Goal: Transaction & Acquisition: Register for event/course

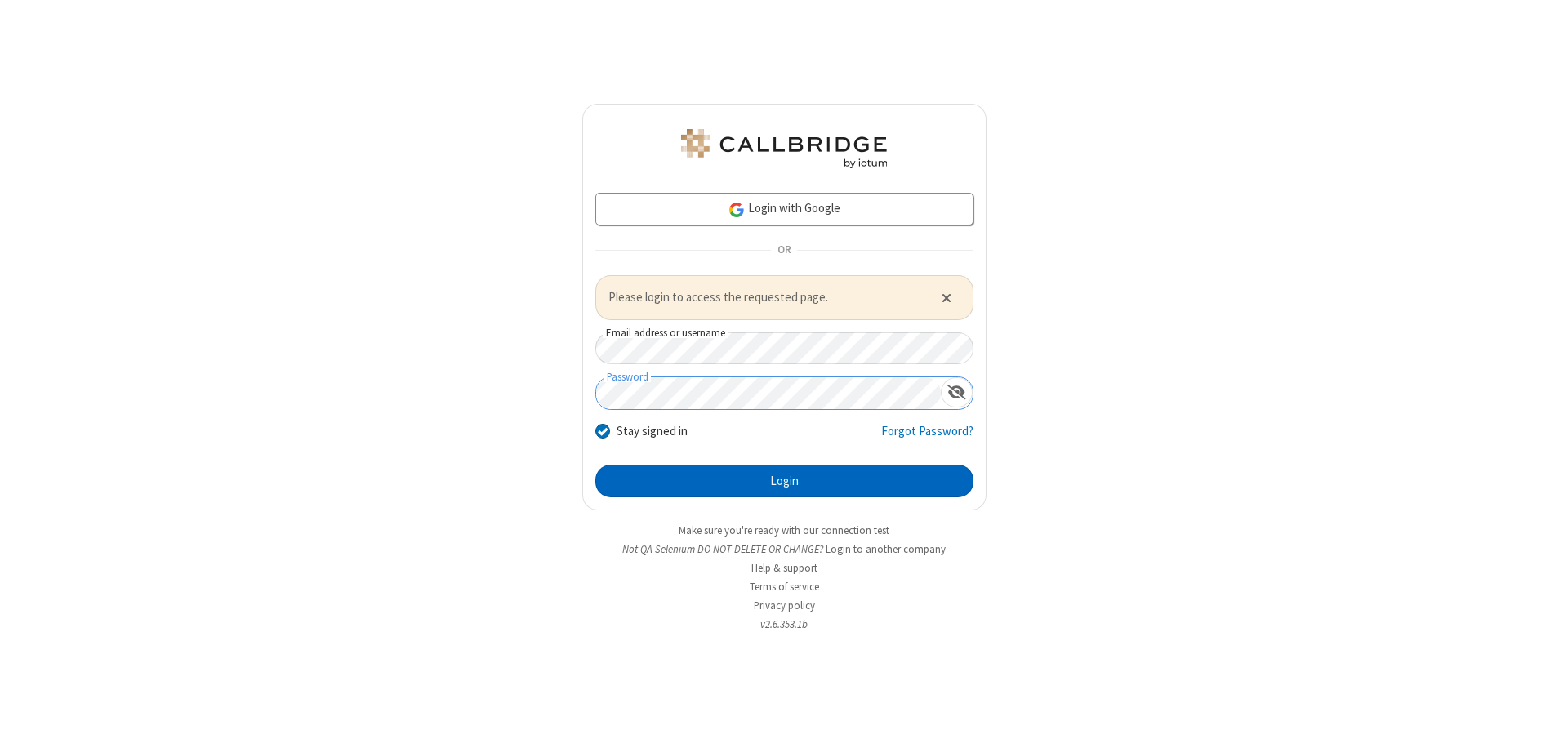
click at [784, 480] on button "Login" at bounding box center [784, 481] width 378 height 33
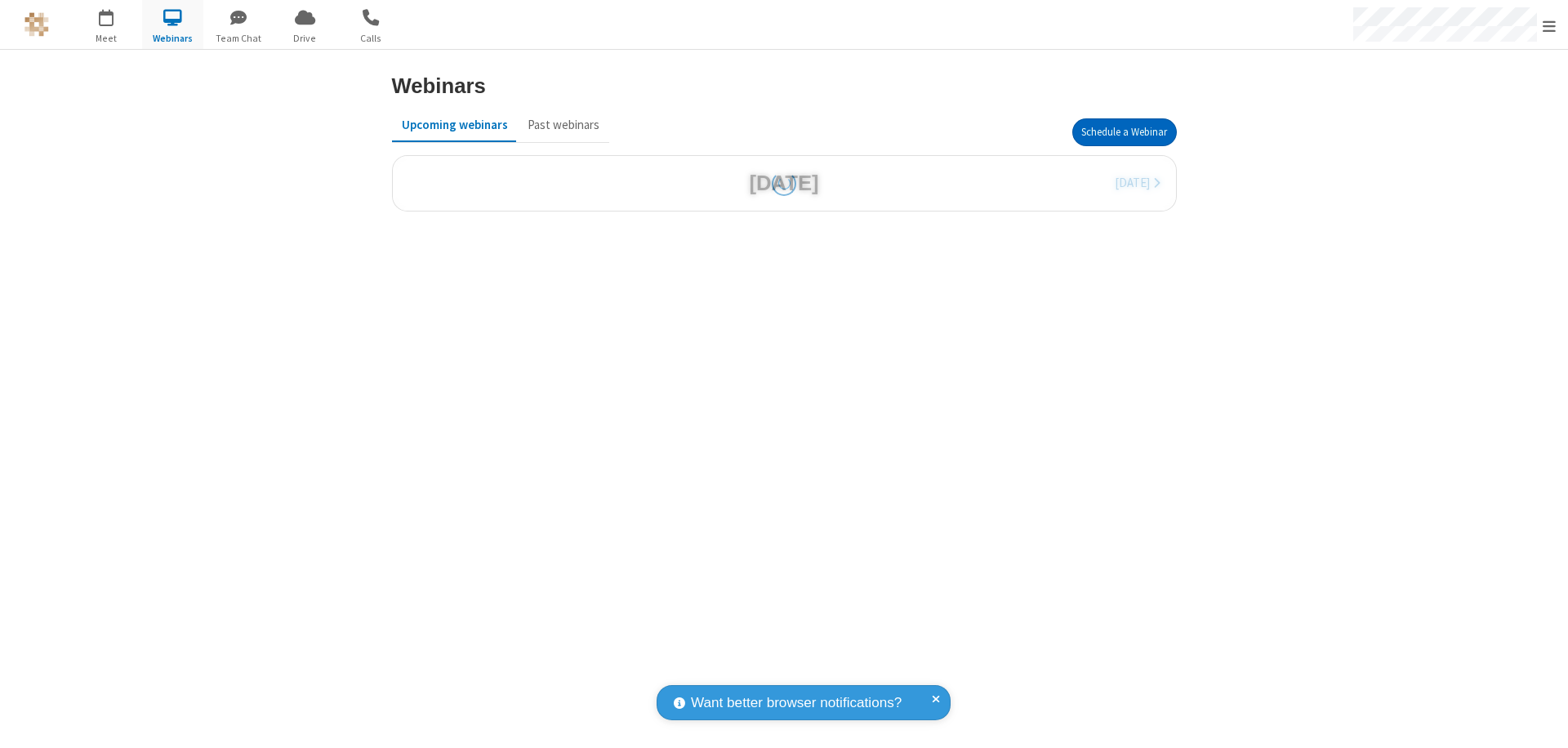
click at [1123, 133] on button "Schedule a Webinar" at bounding box center [1124, 132] width 104 height 28
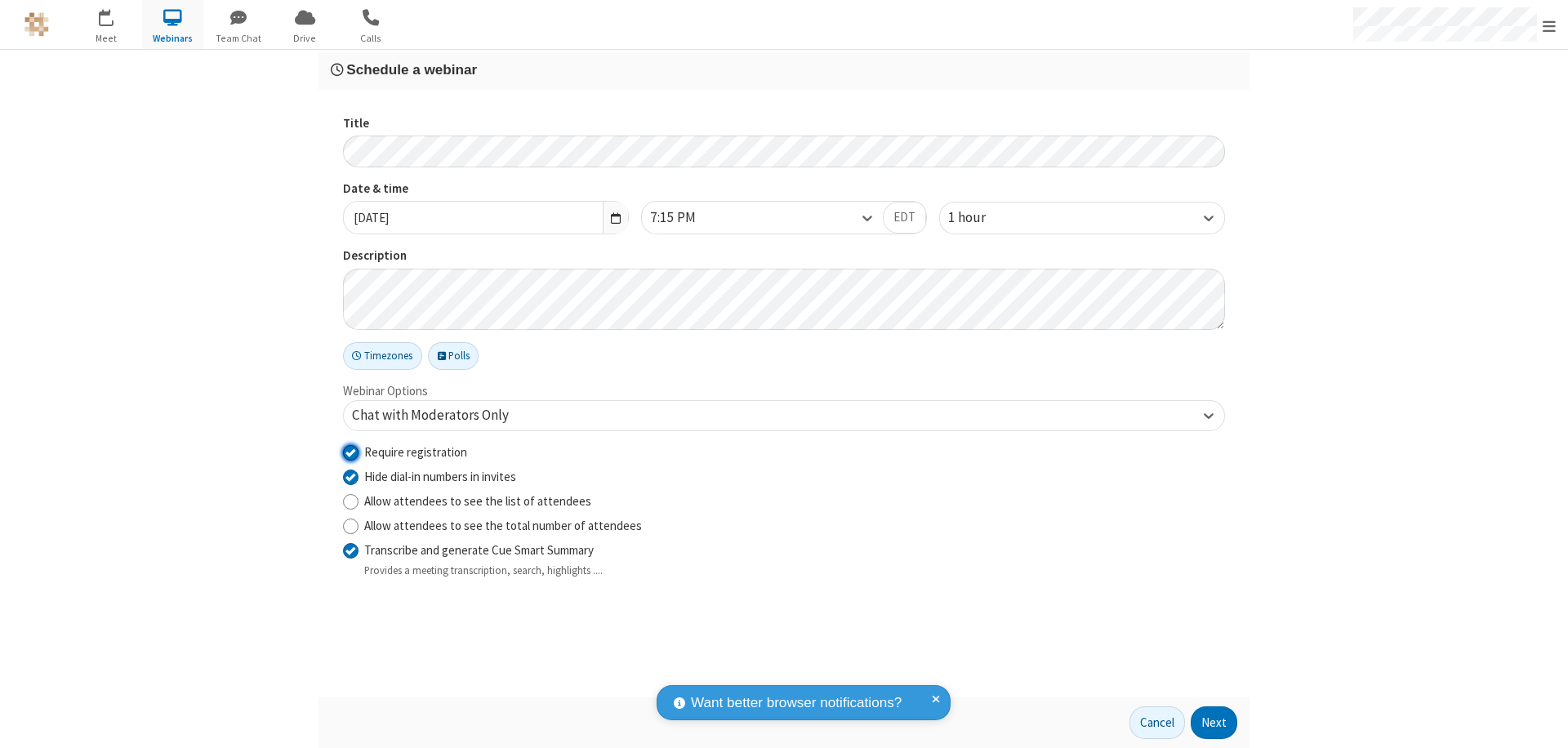
click at [350, 451] on input "Require registration" at bounding box center [350, 451] width 15 height 17
checkbox input "false"
click at [1214, 722] on button "Next" at bounding box center [1214, 722] width 46 height 33
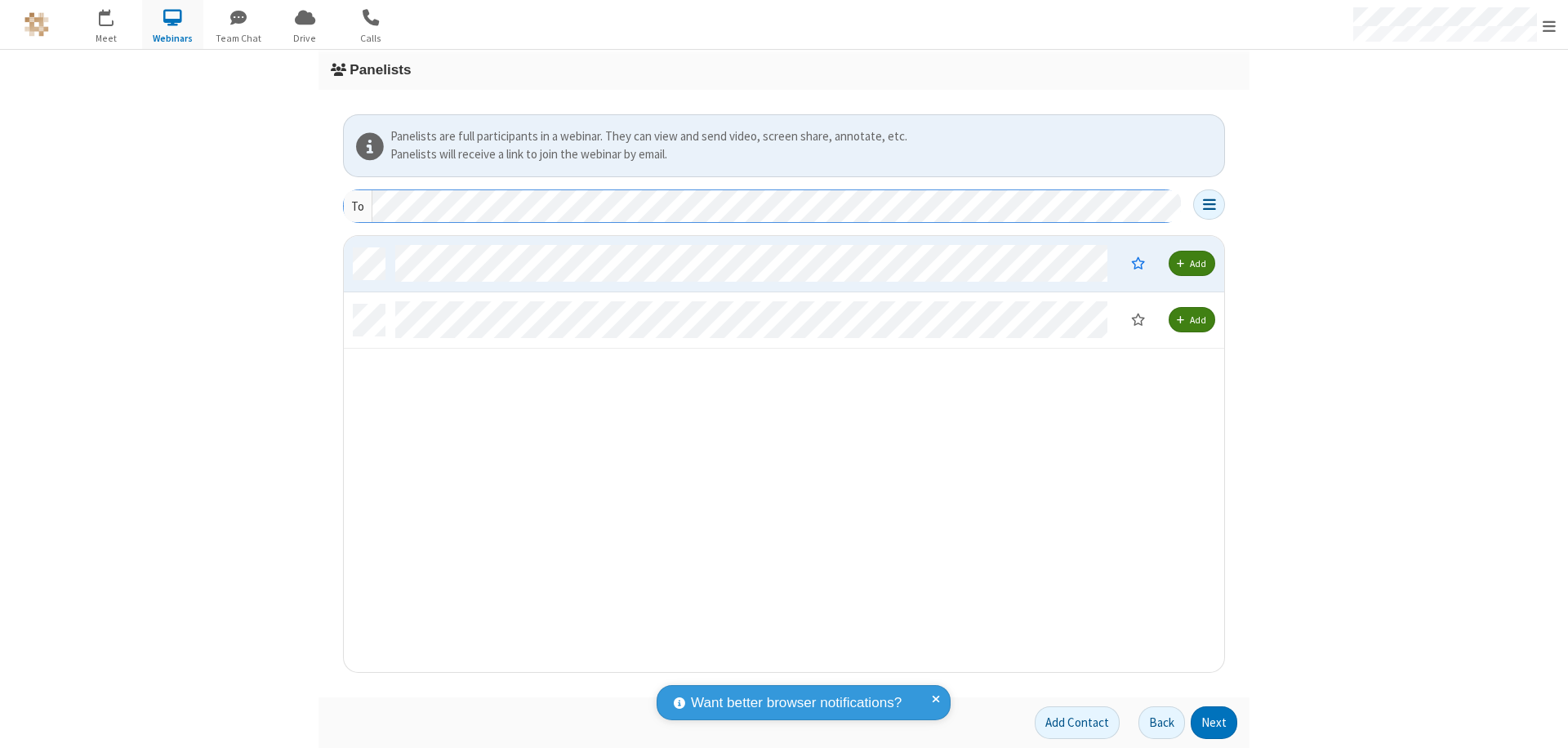
scroll to position [424, 868]
click at [1214, 722] on button "Next" at bounding box center [1214, 722] width 46 height 33
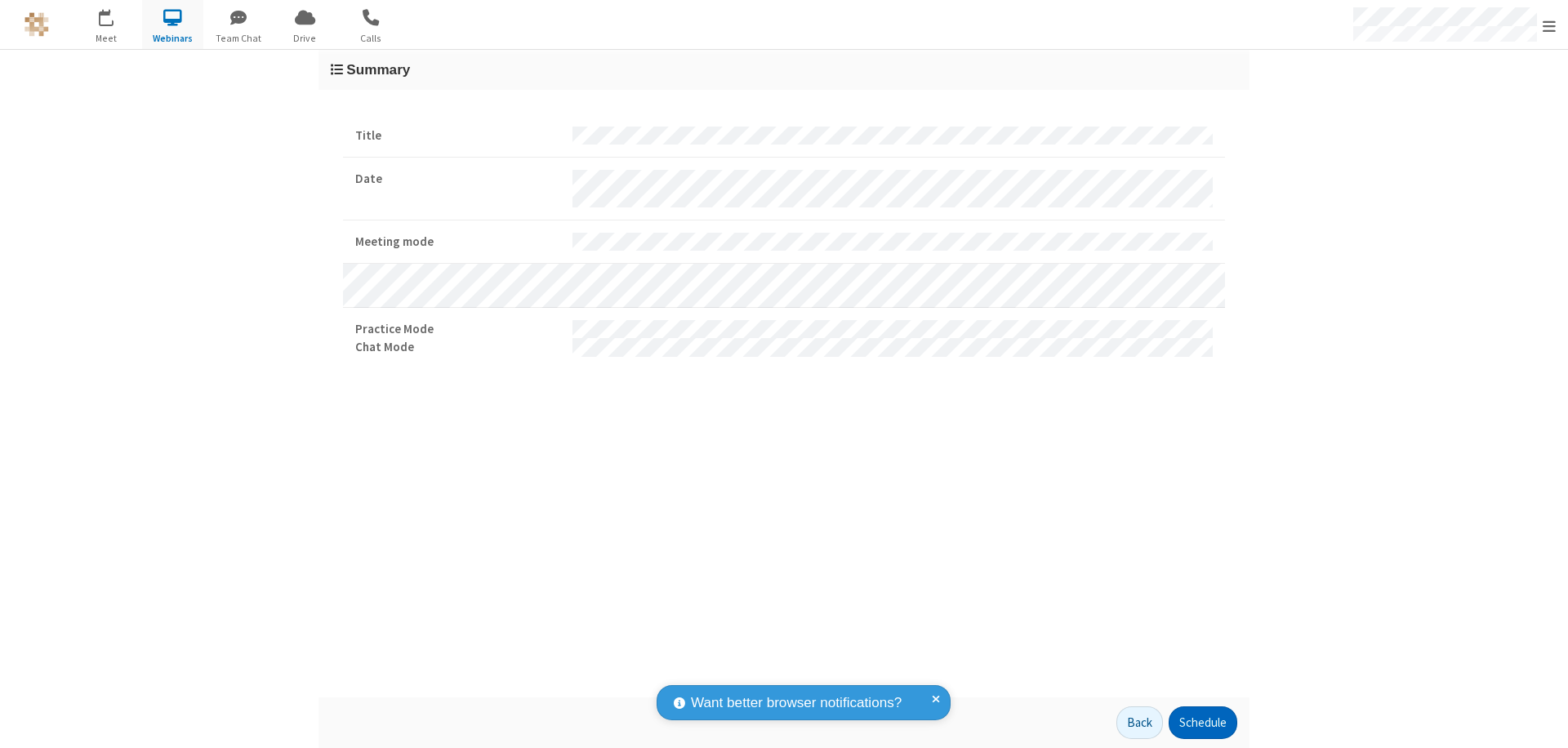
click at [1202, 722] on button "Schedule" at bounding box center [1203, 722] width 69 height 33
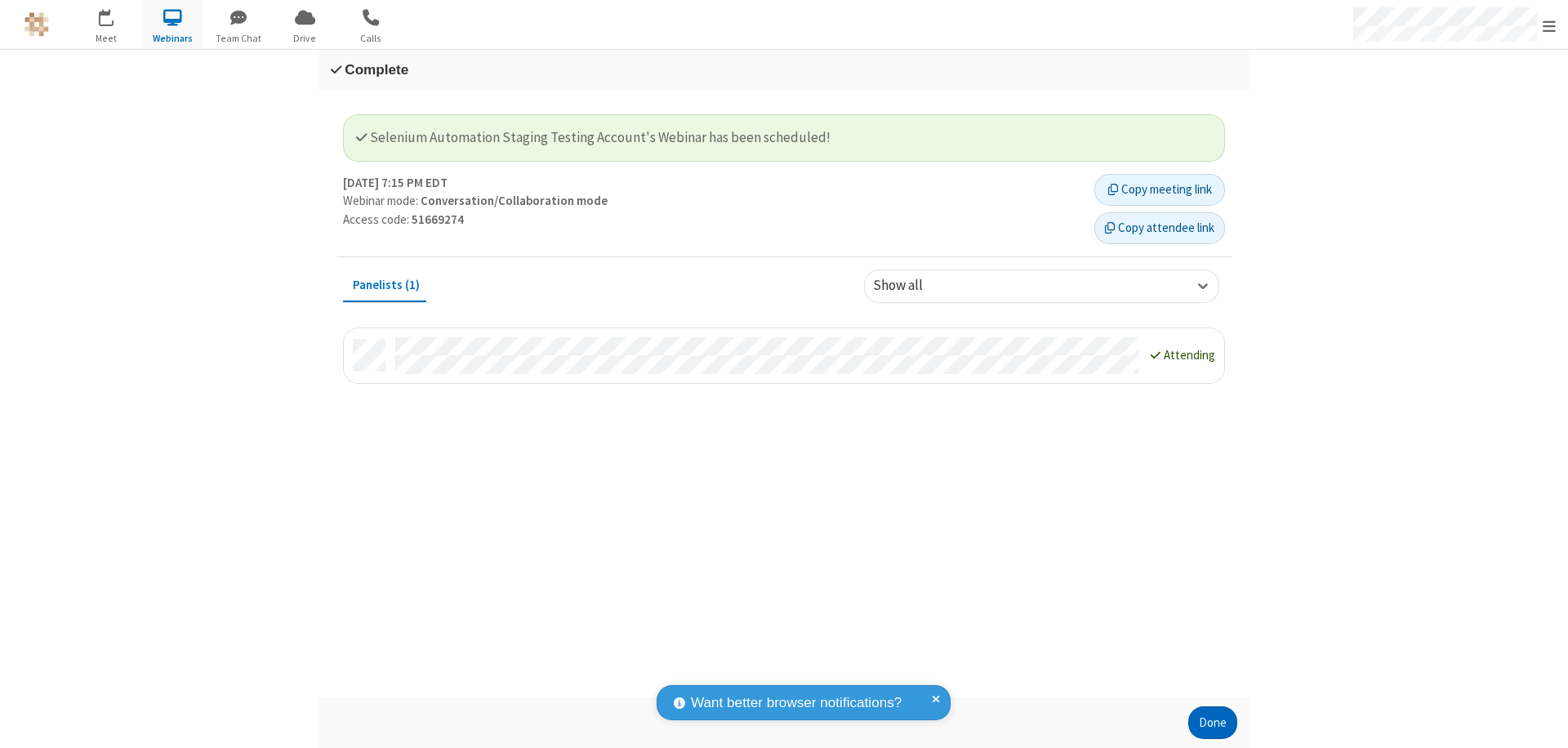
click at [1213, 722] on button "Done" at bounding box center [1213, 722] width 49 height 33
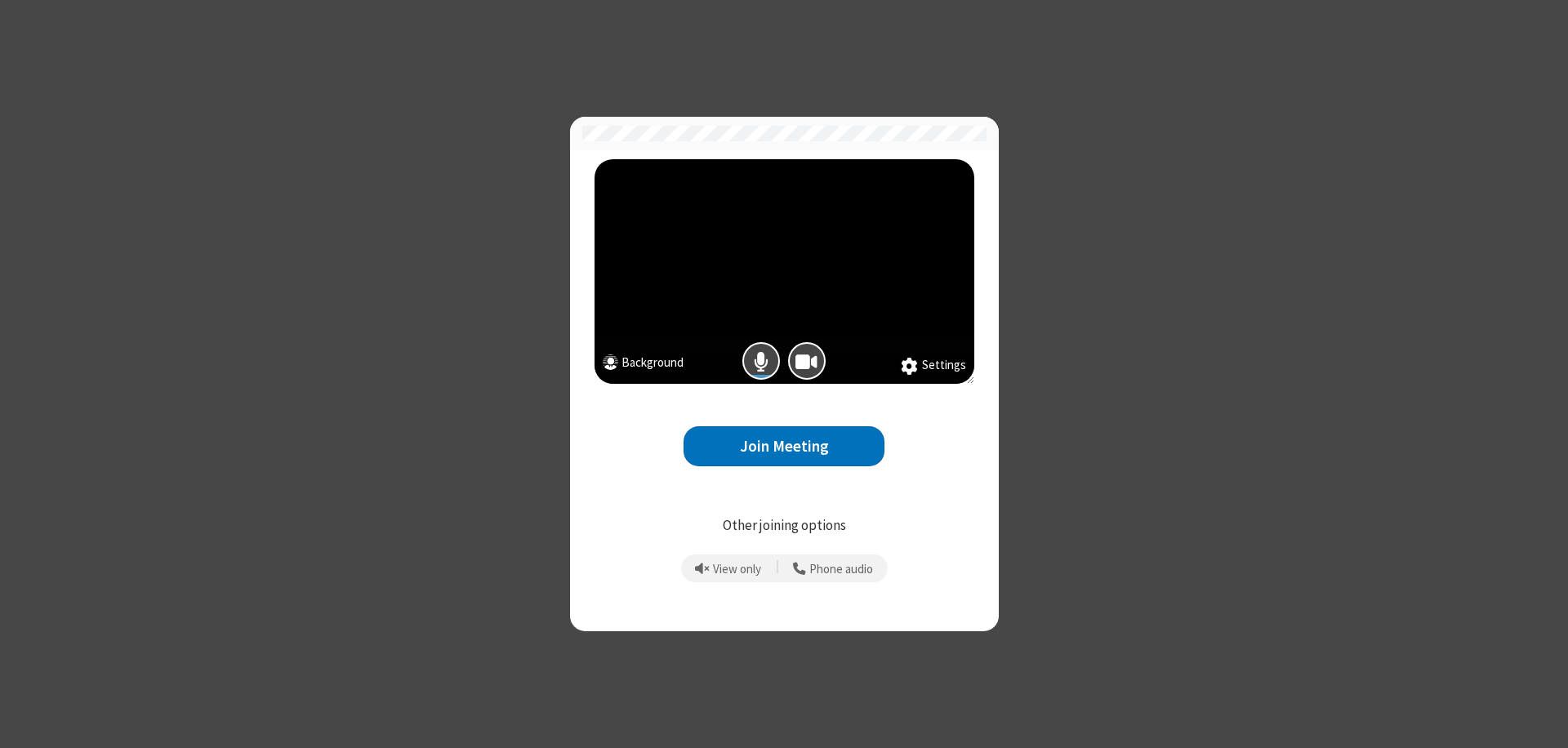
click at [784, 446] on button "Join Meeting" at bounding box center [784, 446] width 201 height 40
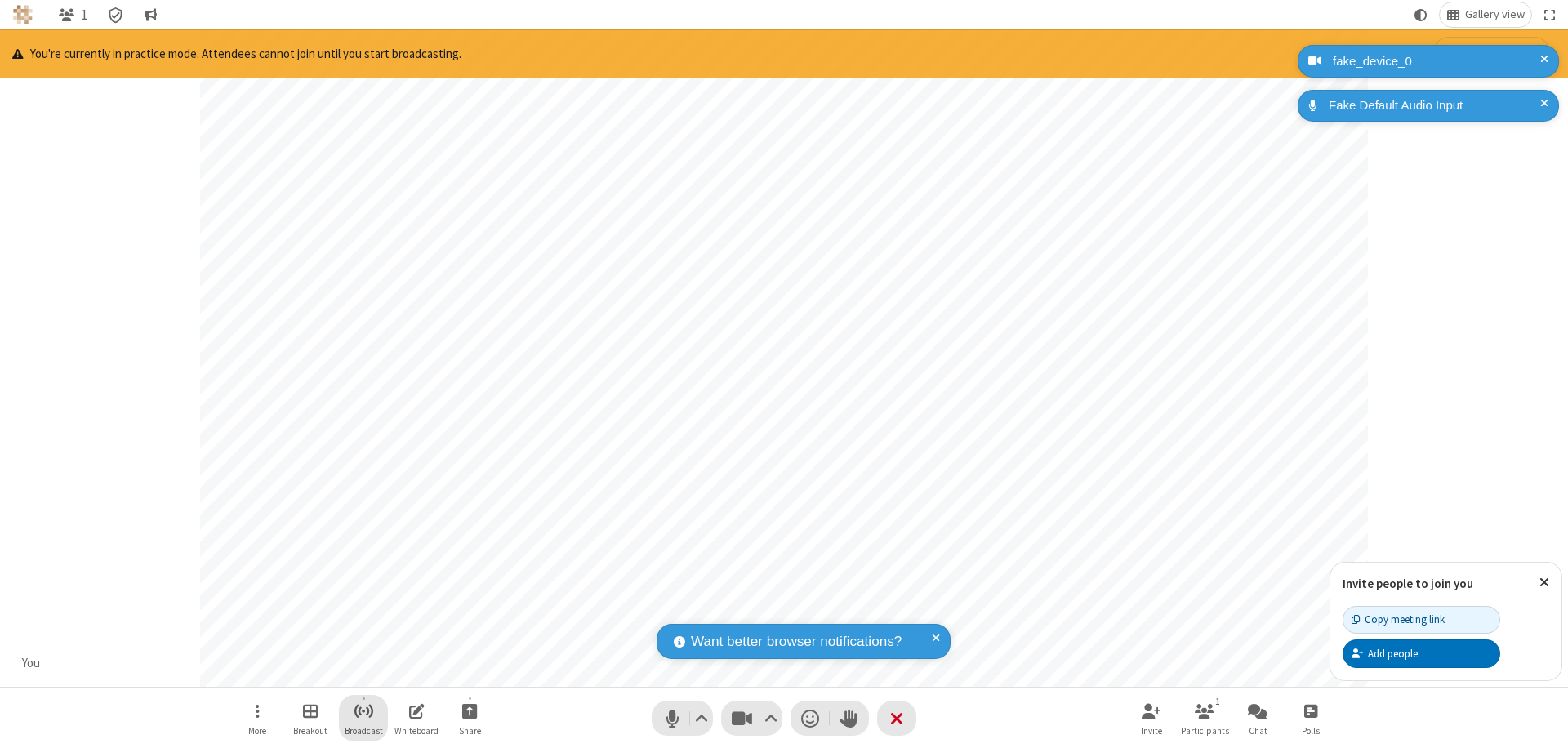
click at [363, 711] on span "Start broadcast" at bounding box center [363, 711] width 20 height 20
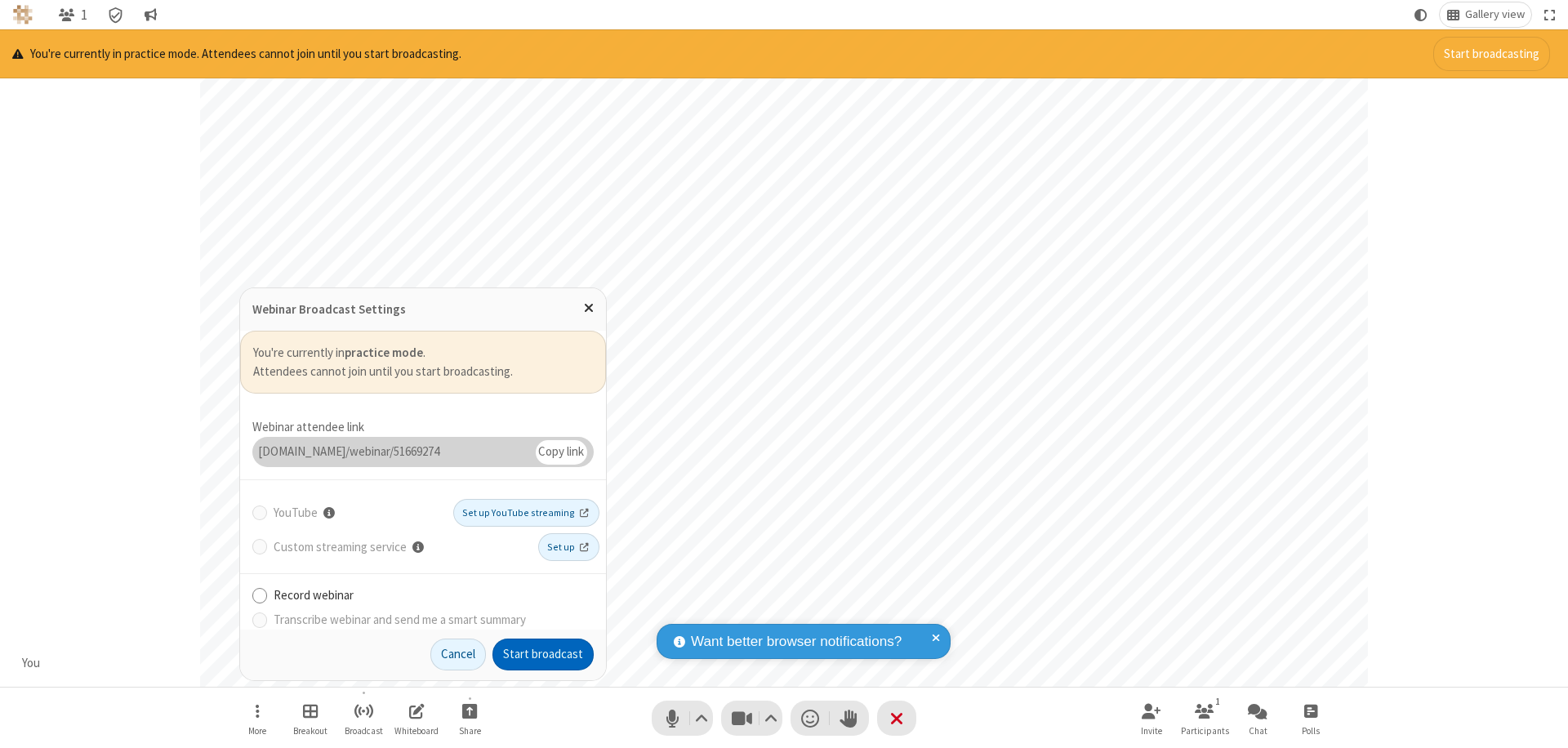
click at [543, 654] on button "Start broadcast" at bounding box center [543, 654] width 102 height 33
